Goal: Task Accomplishment & Management: Complete application form

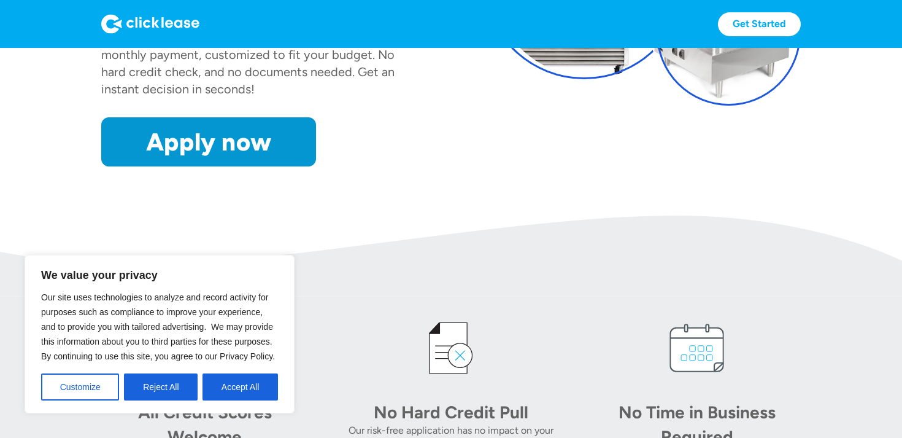
scroll to position [220, 0]
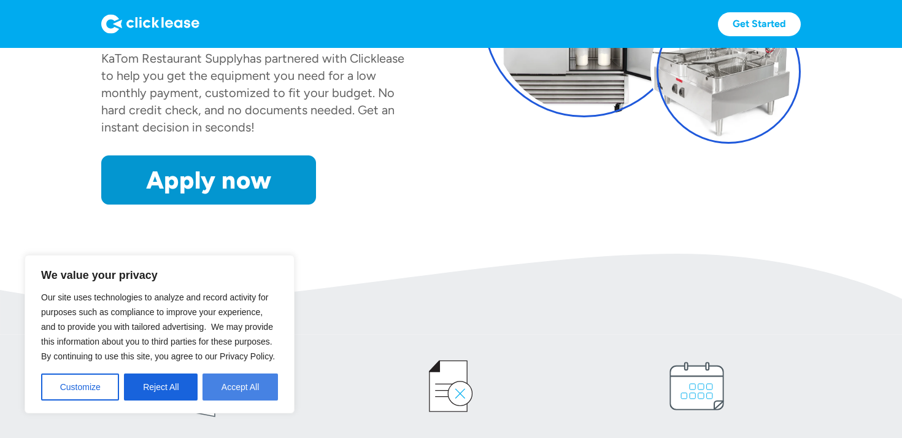
click at [262, 388] on button "Accept All" at bounding box center [240, 386] width 75 height 27
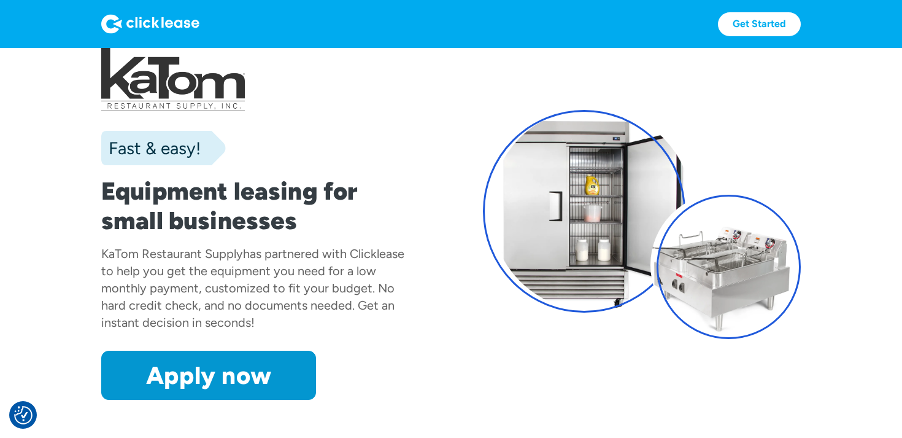
scroll to position [14, 0]
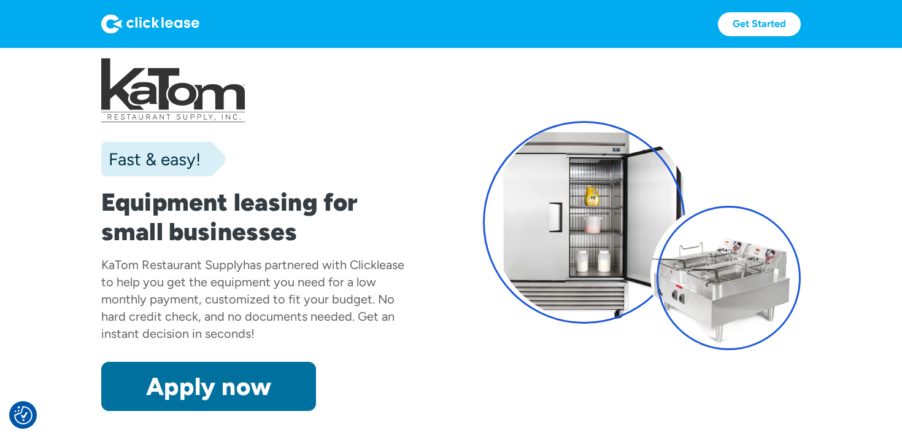
click at [218, 377] on link "Apply now" at bounding box center [208, 386] width 215 height 49
